Goal: Information Seeking & Learning: Learn about a topic

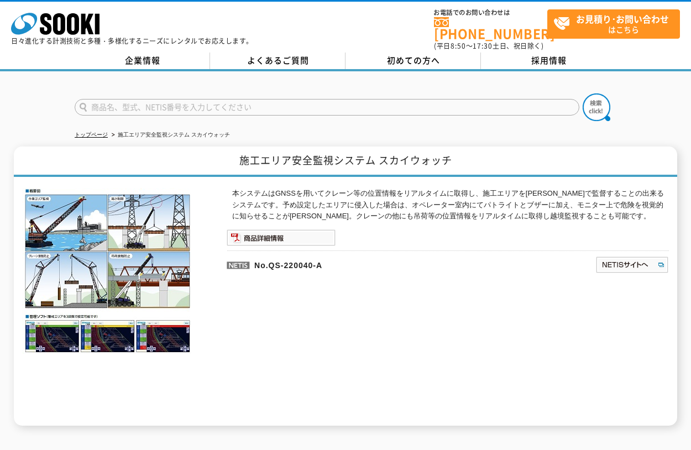
click at [375, 208] on p "本システムはGNSSを用いてクレーン等の位置情報をリアルタイムに取得し、施工エリアを[PERSON_NAME]で監督することの出来るシステムです。予め設定した…" at bounding box center [450, 205] width 437 height 34
click at [477, 218] on div "本システムはGNSSを用いてクレーン等の位置情報をリアルタイムに取得し、施工エリアを[PERSON_NAME]で監督することの出来るシステムです。予め設定した…" at bounding box center [448, 307] width 442 height 238
click at [526, 206] on p "本システムはGNSSを用いてクレーン等の位置情報をリアルタイムに取得し、施工エリアを[PERSON_NAME]で監督することの出来るシステムです。予め設定した…" at bounding box center [450, 205] width 437 height 34
drag, startPoint x: 591, startPoint y: 205, endPoint x: 581, endPoint y: 206, distance: 10.1
click at [591, 205] on p "本システムはGNSSを用いてクレーン等の位置情報をリアルタイムに取得し、施工エリアを[PERSON_NAME]で監督することの出来るシステムです。予め設定した…" at bounding box center [450, 205] width 437 height 34
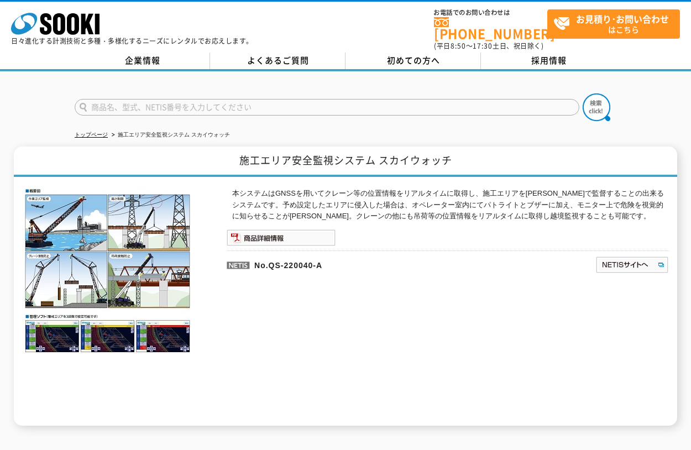
drag, startPoint x: 535, startPoint y: 206, endPoint x: 514, endPoint y: 210, distance: 21.4
click at [534, 207] on p "本システムはGNSSを用いてクレーン等の位置情報をリアルタイムに取得し、施工エリアを[PERSON_NAME]で監督することの出来るシステムです。予め設定した…" at bounding box center [450, 205] width 437 height 34
click at [432, 211] on p "本システムはGNSSを用いてクレーン等の位置情報をリアルタイムに取得し、施工エリアを[PERSON_NAME]で監督することの出来るシステムです。予め設定した…" at bounding box center [450, 205] width 437 height 34
drag, startPoint x: 437, startPoint y: 203, endPoint x: 456, endPoint y: 202, distance: 18.9
click at [437, 203] on p "本システムはGNSSを用いてクレーン等の位置情報をリアルタイムに取得し、施工エリアを[PERSON_NAME]で監督することの出来るシステムです。予め設定した…" at bounding box center [450, 205] width 437 height 34
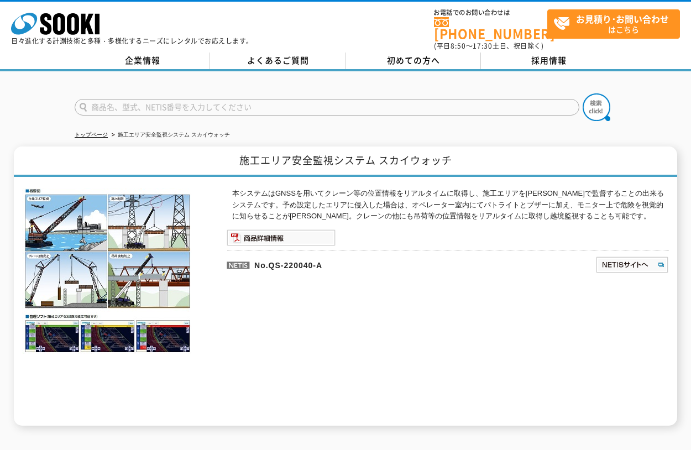
click at [516, 194] on p "本システムはGNSSを用いてクレーン等の位置情報をリアルタイムに取得し、施工エリアを[PERSON_NAME]で監督することの出来るシステムです。予め設定した…" at bounding box center [450, 205] width 437 height 34
click at [566, 207] on p "本システムはGNSSを用いてクレーン等の位置情報をリアルタイムに取得し、施工エリアを[PERSON_NAME]で監督することの出来るシステムです。予め設定した…" at bounding box center [450, 205] width 437 height 34
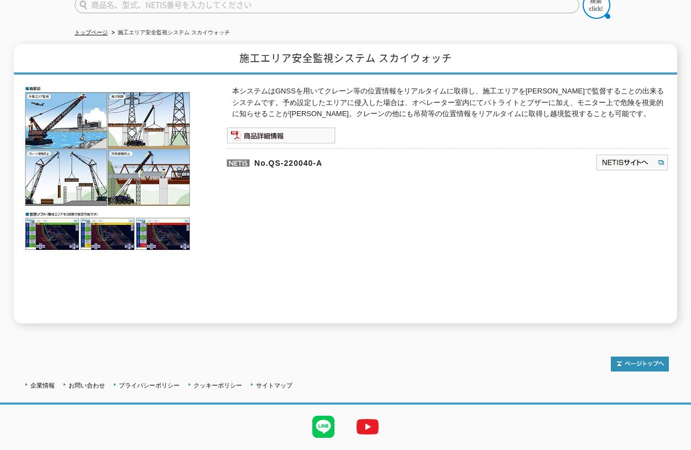
scroll to position [126, 0]
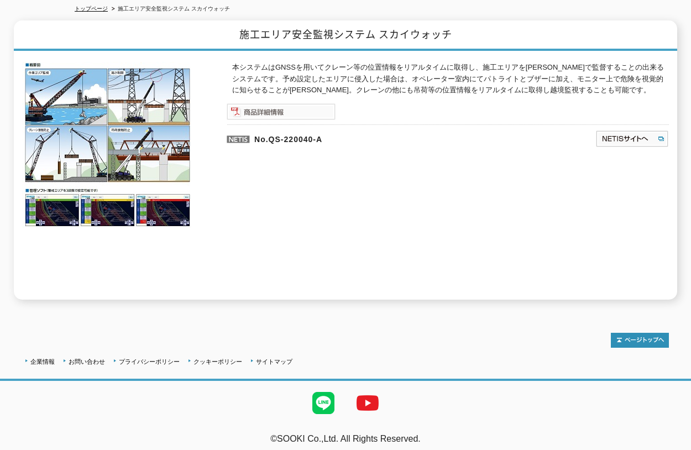
click at [295, 103] on img at bounding box center [281, 111] width 109 height 17
click at [641, 132] on img at bounding box center [633, 139] width 74 height 18
